Goal: Task Accomplishment & Management: Manage account settings

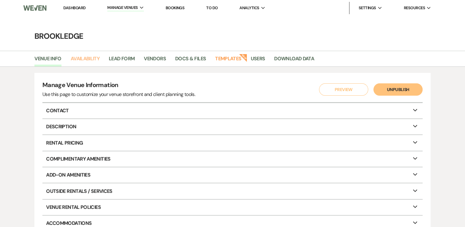
click at [88, 59] on link "Availability" at bounding box center [85, 61] width 29 height 12
select select "3"
select select "2026"
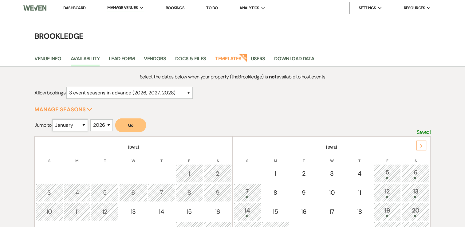
click at [84, 124] on select "January February March April May June July August September October November De…" at bounding box center [70, 125] width 36 height 12
select select "10"
click at [54, 119] on select "January February March April May June July August September October November De…" at bounding box center [70, 125] width 36 height 12
click at [136, 129] on button "Go" at bounding box center [130, 125] width 31 height 14
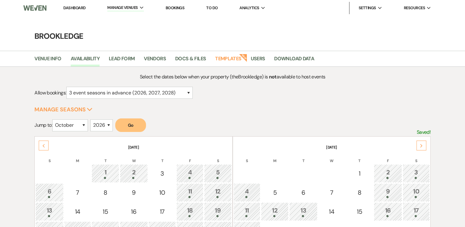
click at [418, 174] on div "3" at bounding box center [416, 173] width 20 height 11
click at [43, 144] on icon "Previous" at bounding box center [43, 146] width 3 height 4
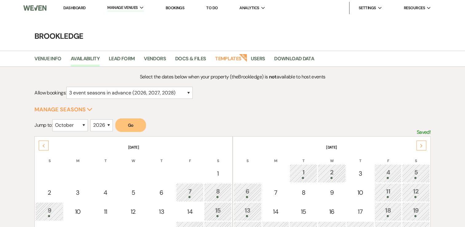
click at [43, 144] on icon "Previous" at bounding box center [43, 146] width 3 height 4
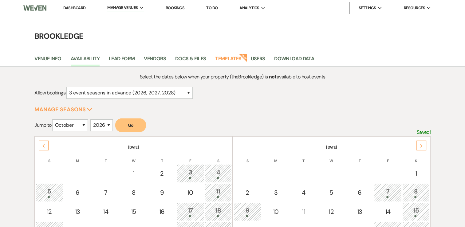
click at [43, 144] on icon "Previous" at bounding box center [43, 146] width 3 height 4
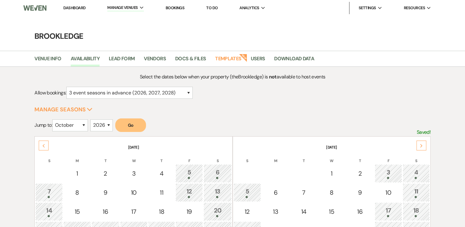
click at [43, 144] on icon "Previous" at bounding box center [43, 146] width 3 height 4
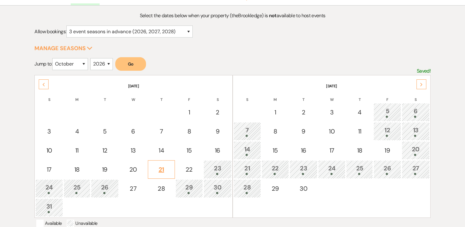
scroll to position [62, 0]
